Goal: Use online tool/utility: Utilize a website feature to perform a specific function

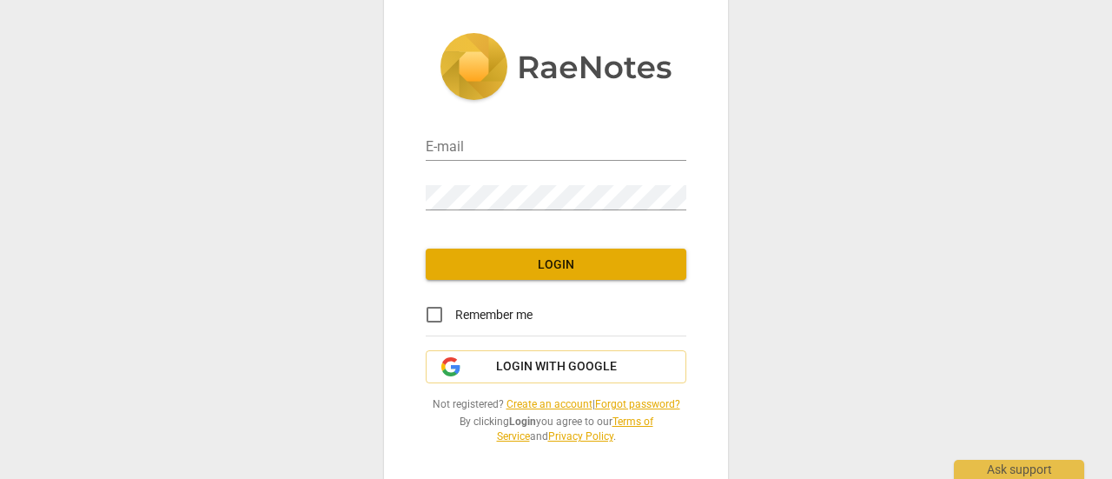
scroll to position [14, 0]
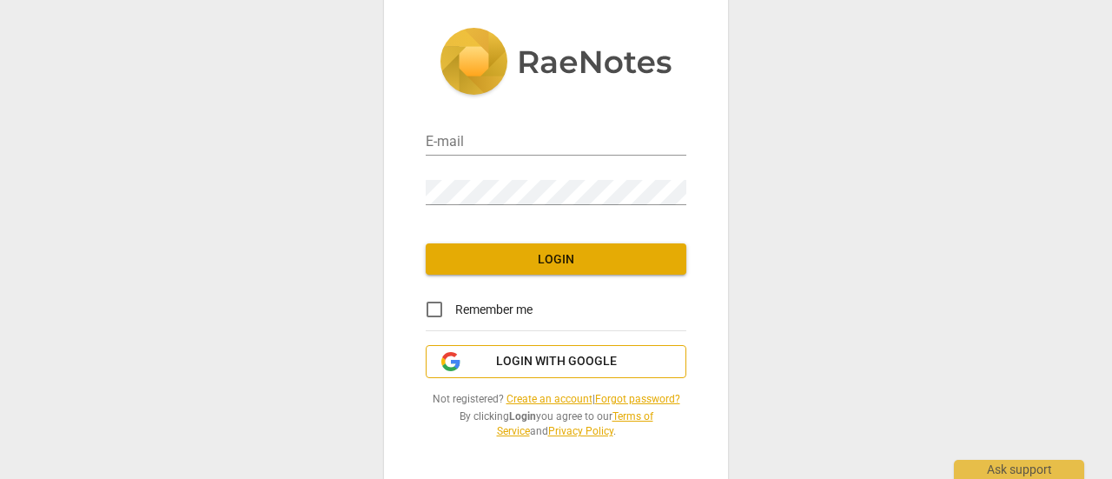
type input "ingunn@viib.no"
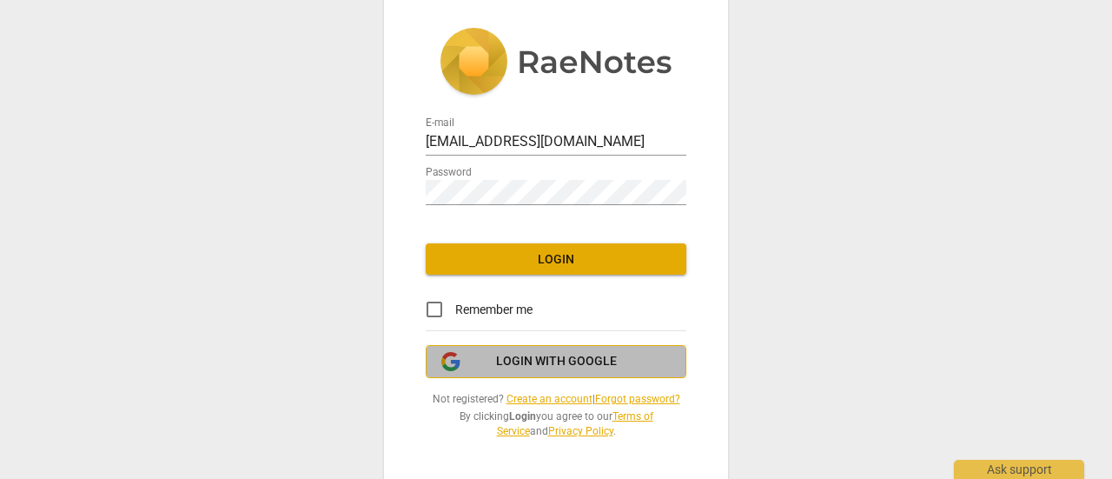
click at [534, 361] on span "Login with Google" at bounding box center [556, 361] width 121 height 17
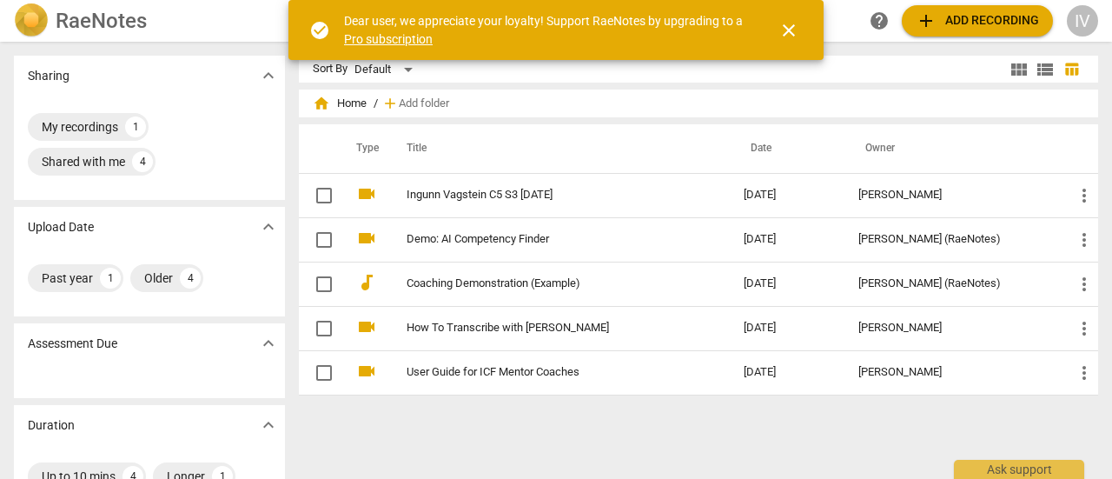
click at [786, 26] on span "close" at bounding box center [788, 30] width 21 height 21
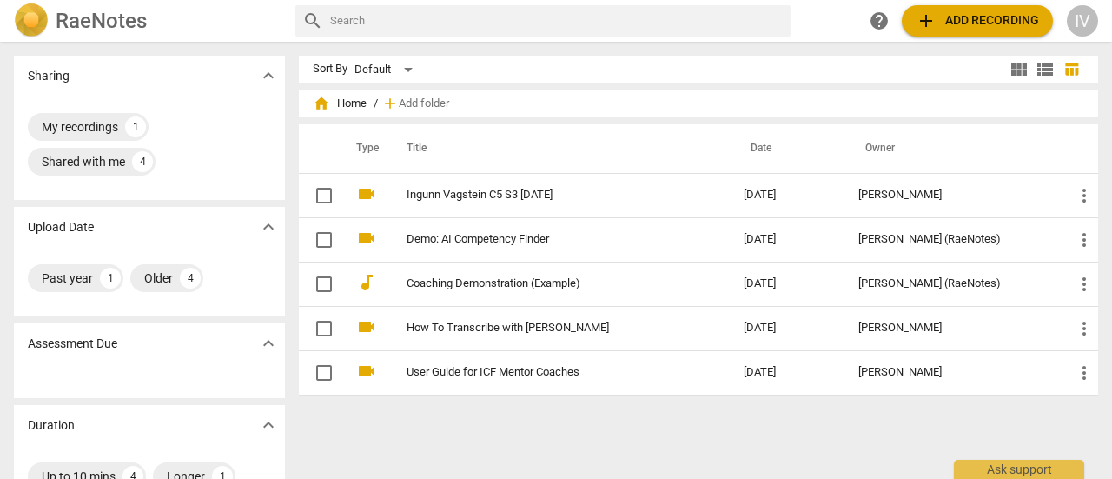
click at [957, 23] on span "add Add recording" at bounding box center [977, 20] width 123 height 21
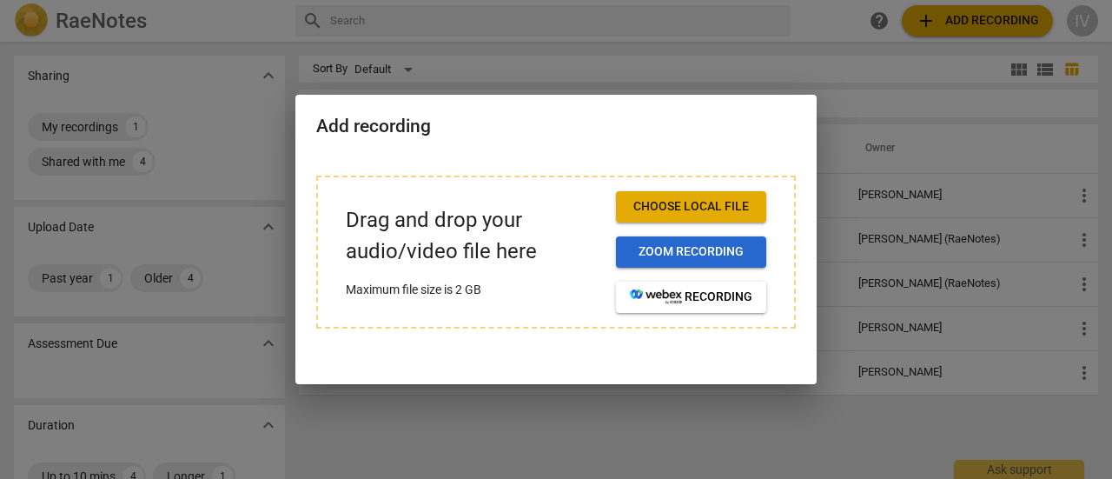
click at [673, 252] on span "Zoom recording" at bounding box center [691, 251] width 122 height 17
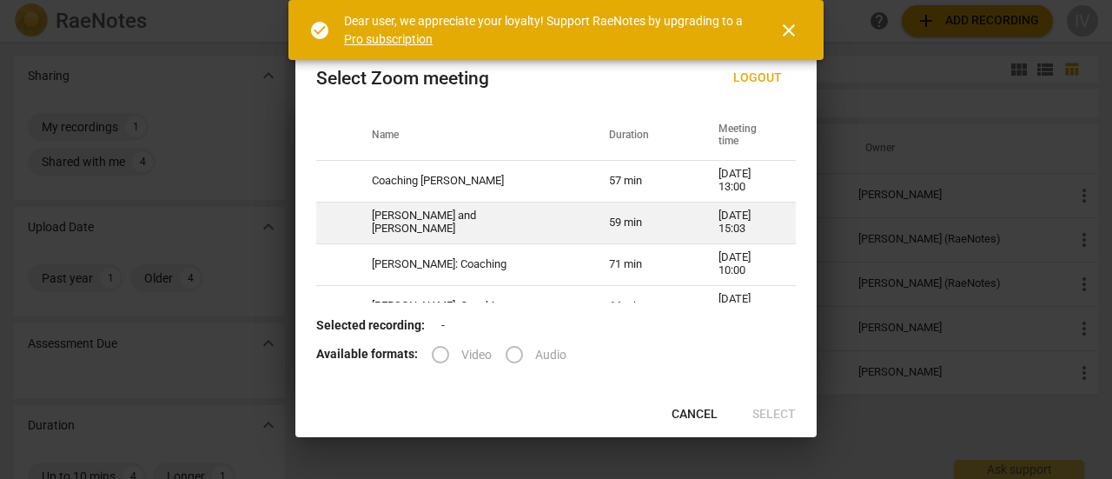
click at [506, 221] on td "[PERSON_NAME] and [PERSON_NAME]" at bounding box center [469, 223] width 237 height 42
radio input "true"
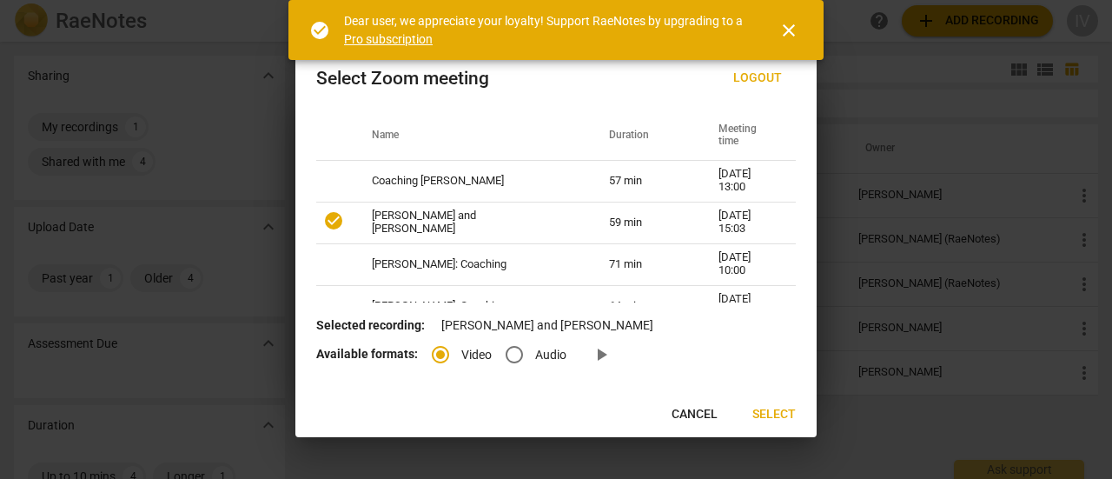
click at [775, 412] on span "Select" at bounding box center [773, 414] width 43 height 17
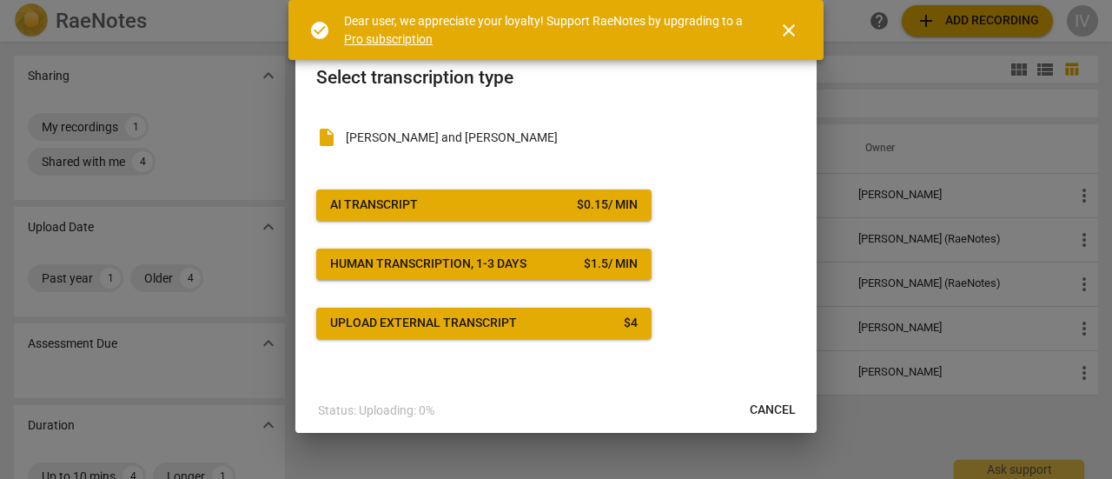
click at [548, 204] on span "AI Transcript $ 0.15 / min" at bounding box center [484, 204] width 308 height 17
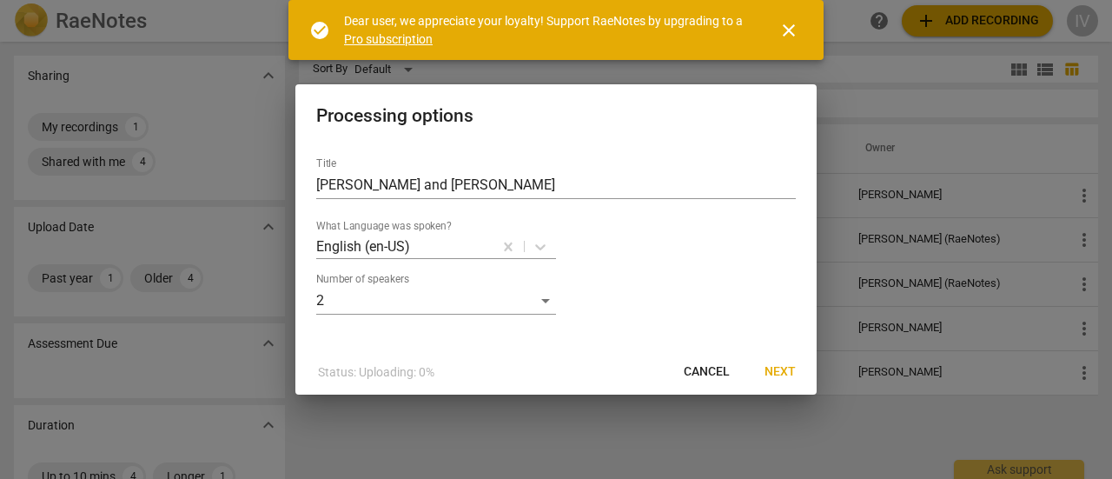
click at [785, 369] on span "Next" at bounding box center [779, 371] width 31 height 17
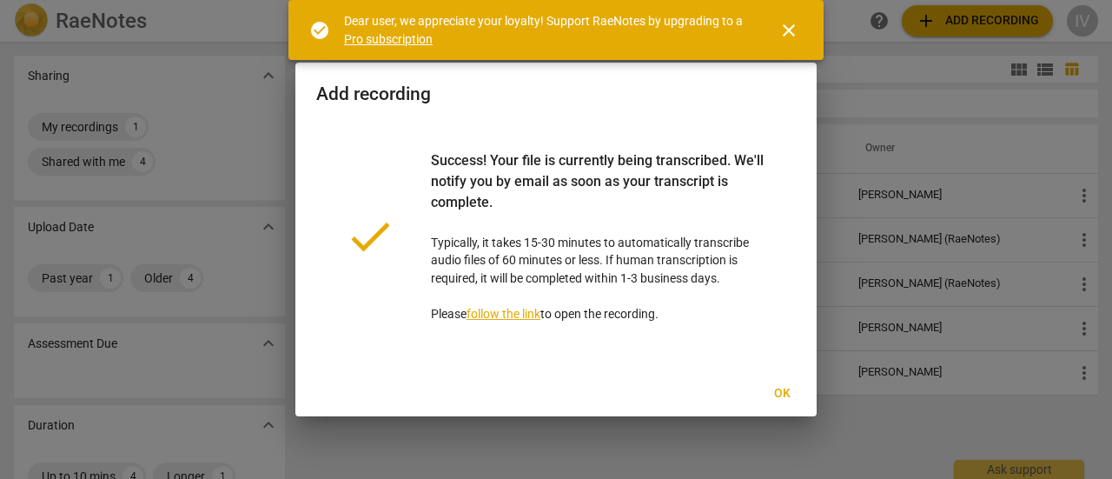
click at [781, 394] on span "Ok" at bounding box center [782, 393] width 28 height 17
